Goal: Navigation & Orientation: Find specific page/section

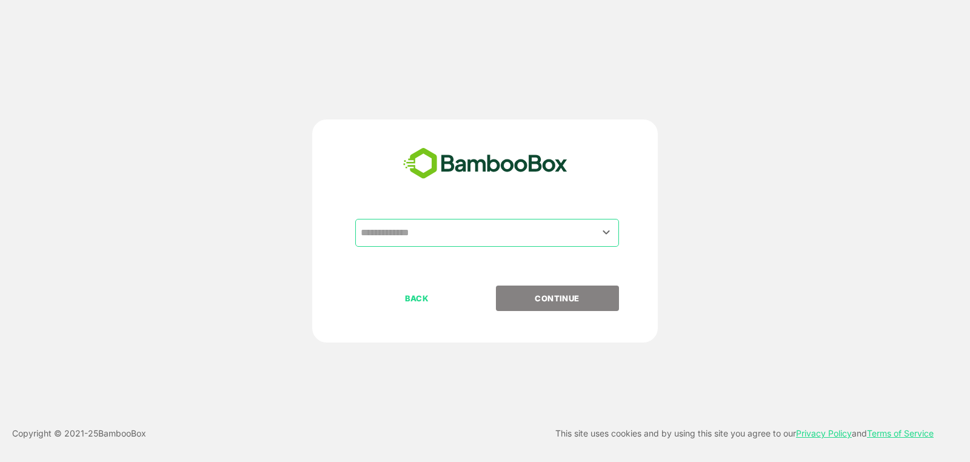
click at [565, 233] on input "text" at bounding box center [487, 232] width 259 height 23
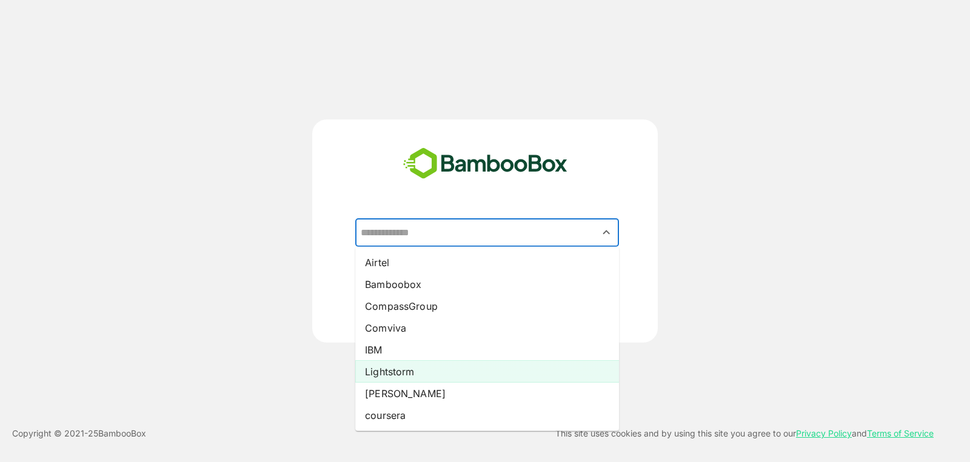
click at [417, 375] on li "Lightstorm" at bounding box center [487, 372] width 264 height 22
type input "**********"
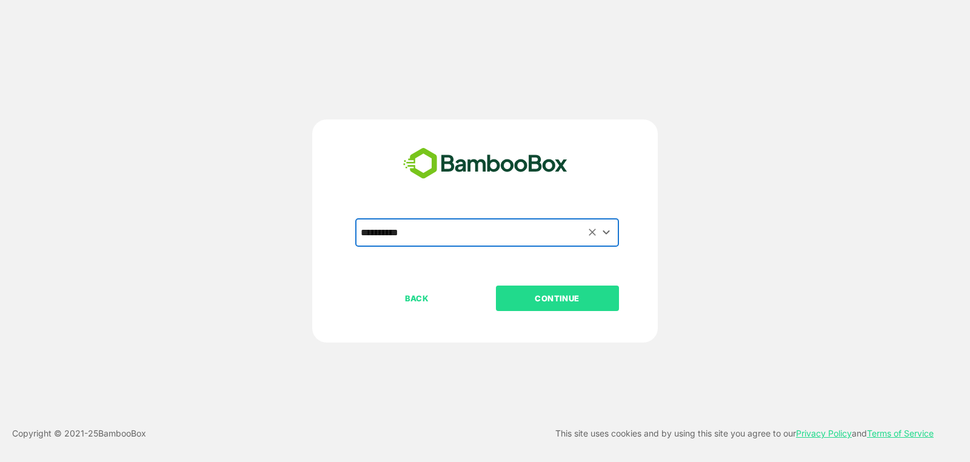
click at [555, 303] on p "CONTINUE" at bounding box center [557, 298] width 121 height 13
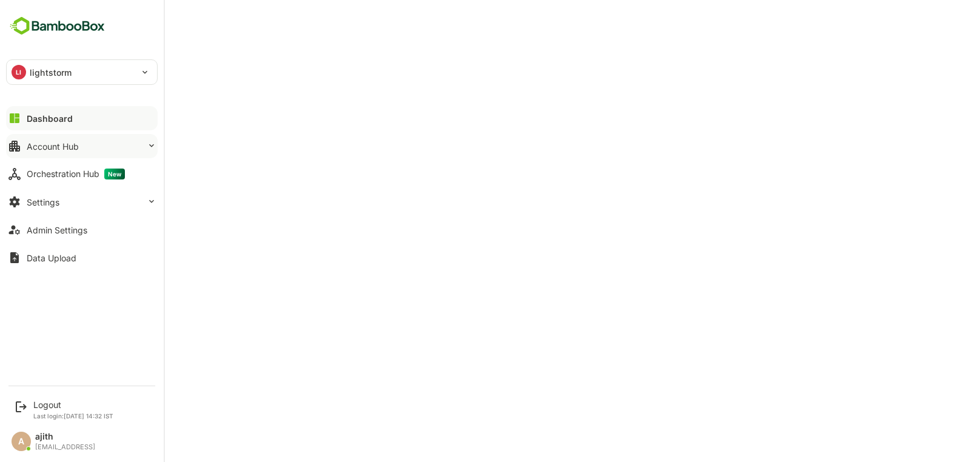
click at [75, 144] on div "Account Hub" at bounding box center [53, 146] width 52 height 10
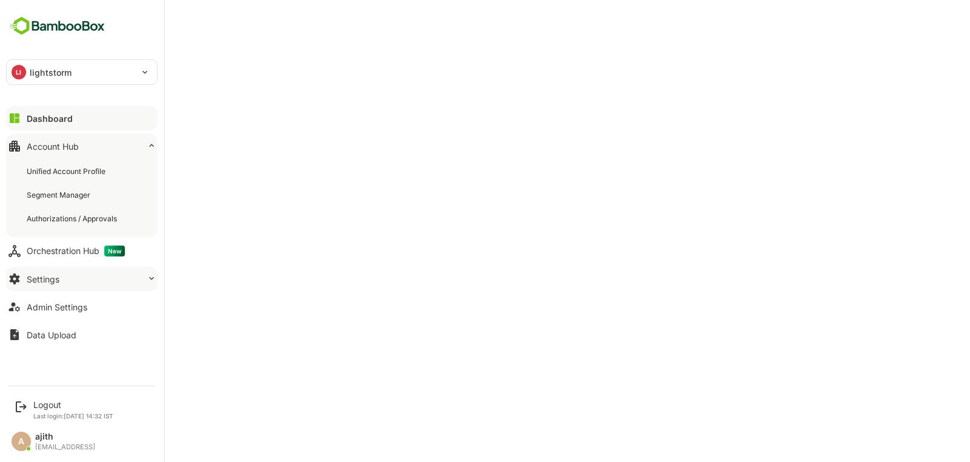
click at [62, 281] on button "Settings" at bounding box center [82, 279] width 152 height 24
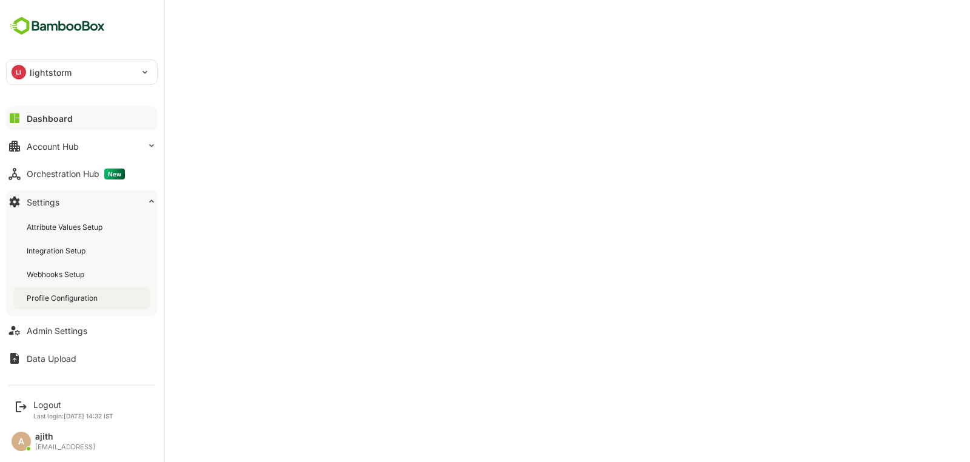
click at [73, 304] on div "Profile Configuration" at bounding box center [81, 298] width 137 height 22
click at [35, 115] on div "Dashboard" at bounding box center [49, 118] width 44 height 10
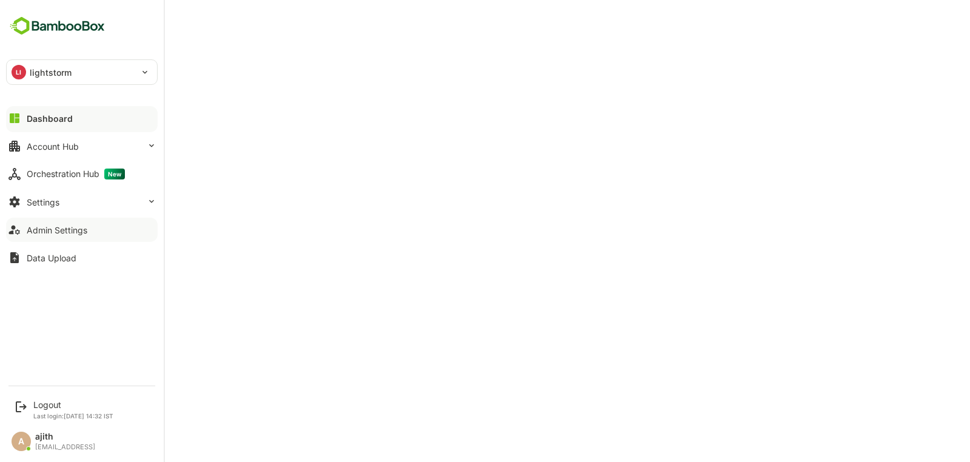
click at [34, 236] on button "Admin Settings" at bounding box center [82, 230] width 152 height 24
